Goal: Task Accomplishment & Management: Complete application form

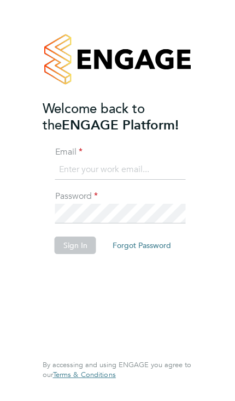
type input "[EMAIL_ADDRESS][DOMAIN_NAME]"
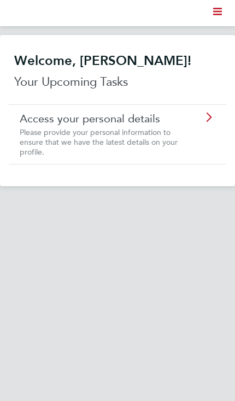
click at [219, 7] on svg-icon "Main navigation" at bounding box center [217, 13] width 9 height 13
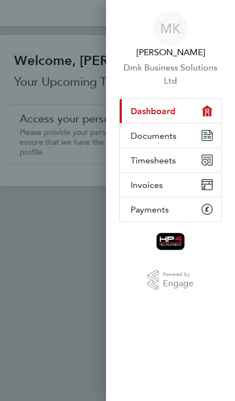
click at [173, 163] on span "Timesheets" at bounding box center [152, 160] width 45 height 10
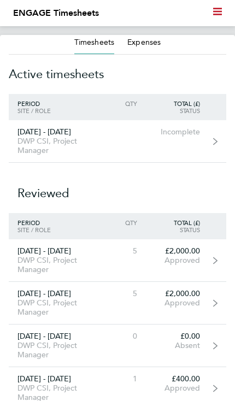
click at [46, 142] on div "DWP CSI, Project Manager" at bounding box center [56, 145] width 95 height 19
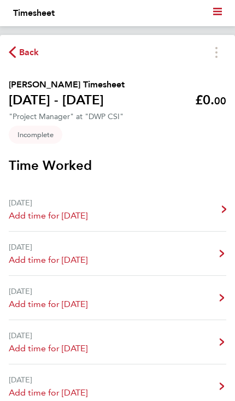
click at [117, 220] on link "[DATE] Add time for [DATE] Add time for [DATE]" at bounding box center [117, 209] width 217 height 44
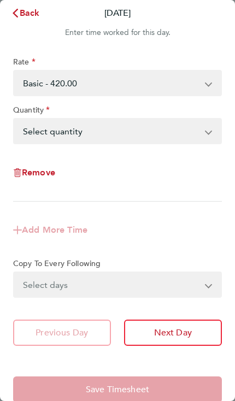
click at [205, 126] on select "Select quantity 0.5 1" at bounding box center [110, 131] width 193 height 24
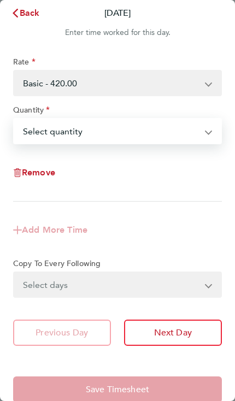
select select "1"
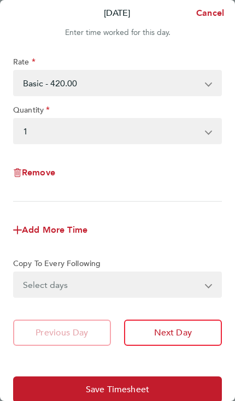
click at [183, 341] on button "Next Day" at bounding box center [173, 332] width 98 height 26
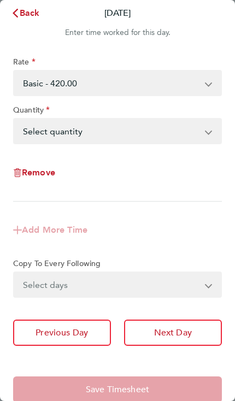
click at [207, 133] on select "Select quantity 0.5 1" at bounding box center [110, 131] width 193 height 24
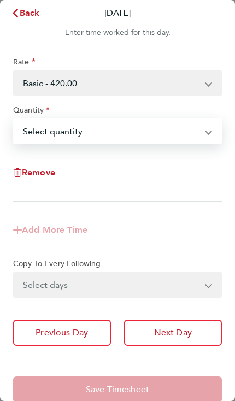
select select "1"
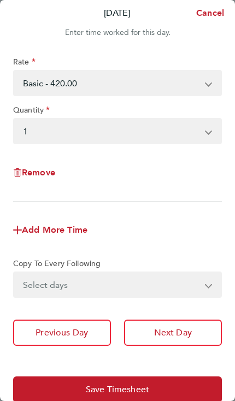
click at [178, 340] on button "Next Day" at bounding box center [173, 332] width 98 height 26
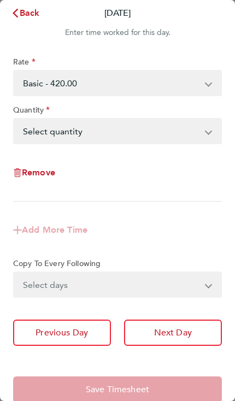
click at [205, 128] on select "Select quantity 0.5 1" at bounding box center [110, 131] width 193 height 24
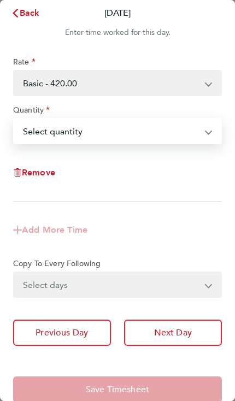
select select "1"
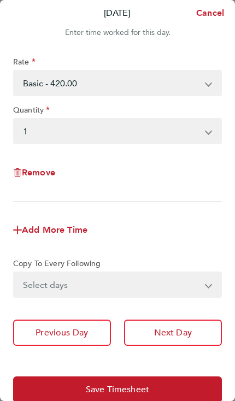
click at [181, 333] on span "Next Day" at bounding box center [173, 332] width 38 height 11
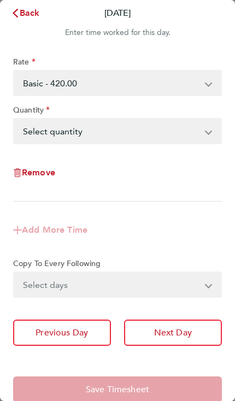
click at [215, 141] on app-icon-cross-button at bounding box center [213, 131] width 13 height 24
click at [215, 135] on app-icon-cross-button at bounding box center [213, 131] width 13 height 24
click at [206, 129] on select "Select quantity 0.5 1" at bounding box center [110, 131] width 193 height 24
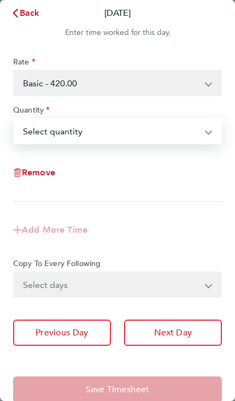
select select "1"
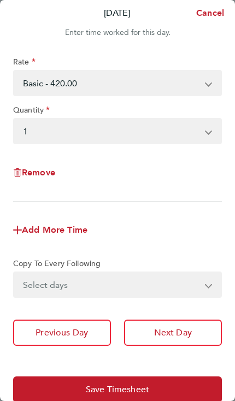
click at [175, 340] on button "Next Day" at bounding box center [173, 332] width 98 height 26
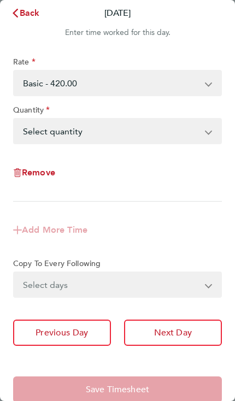
click at [214, 134] on app-icon-cross-button at bounding box center [213, 131] width 13 height 24
click at [206, 124] on select "Select quantity 0.5 1" at bounding box center [110, 131] width 193 height 24
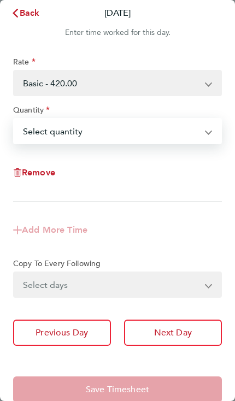
select select "1"
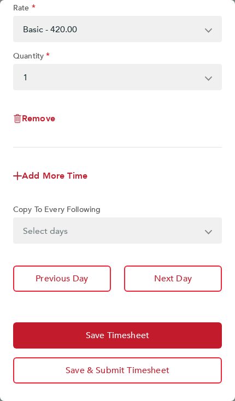
scroll to position [55, 0]
click at [132, 375] on button "Save & Submit Timesheet" at bounding box center [117, 370] width 208 height 26
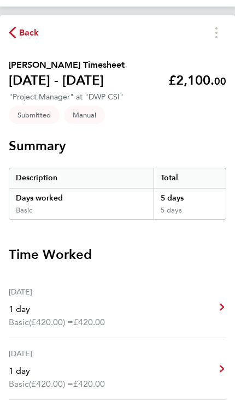
scroll to position [20, 0]
click at [15, 28] on icon "button" at bounding box center [12, 32] width 7 height 11
